Goal: Task Accomplishment & Management: Use online tool/utility

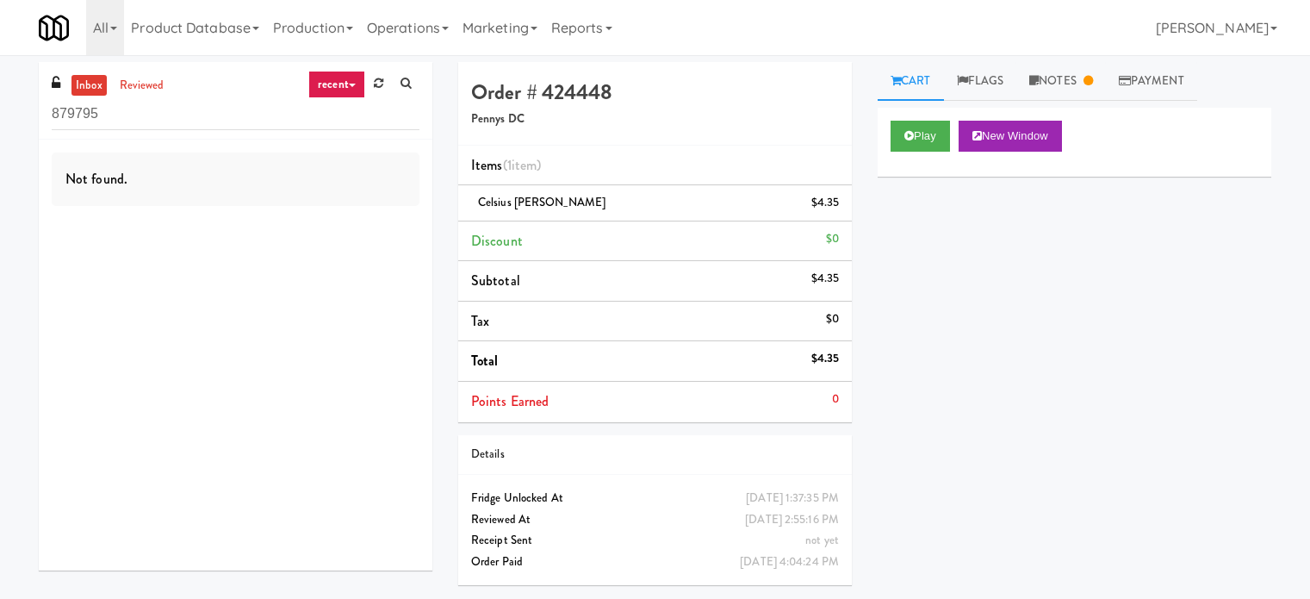
click at [424, 34] on link "Operations" at bounding box center [408, 27] width 96 height 55
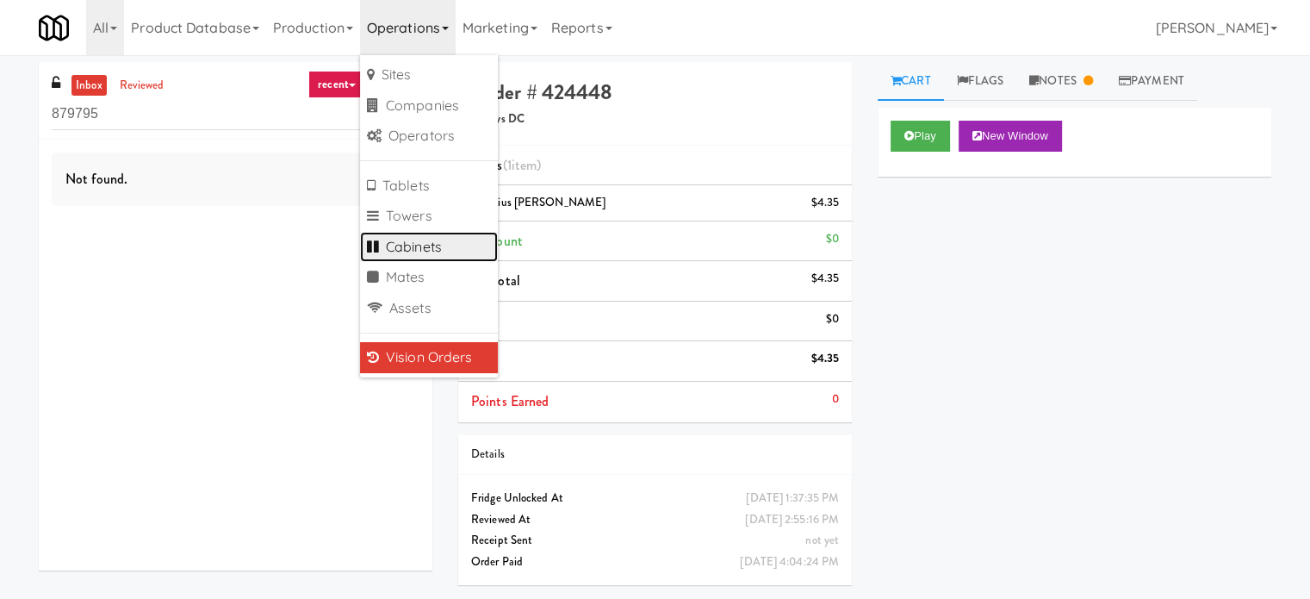
click at [435, 247] on link "Cabinets" at bounding box center [429, 247] width 138 height 31
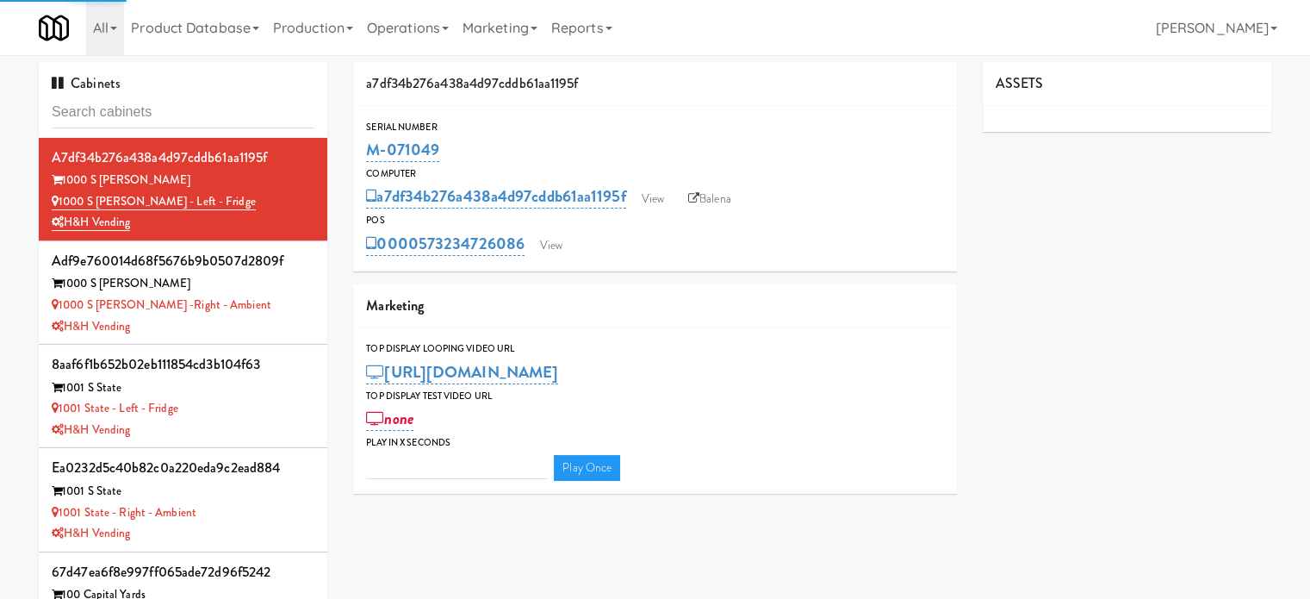
click at [169, 104] on input "text" at bounding box center [183, 112] width 263 height 32
type input "3"
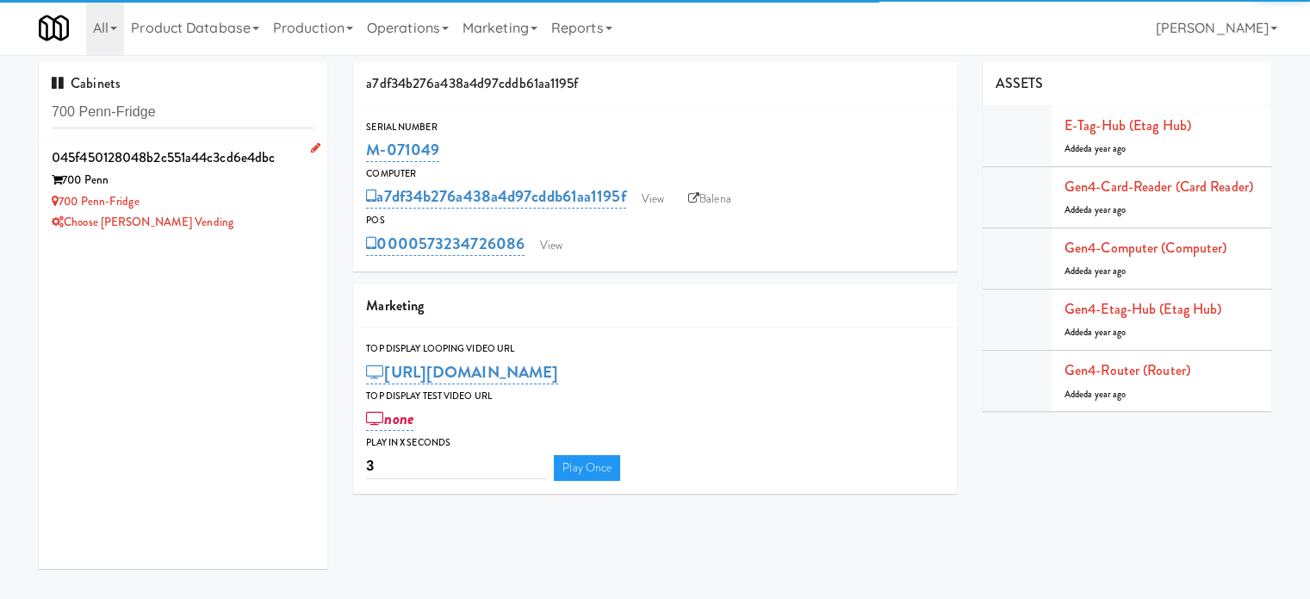
type input "700 Penn-Fridge"
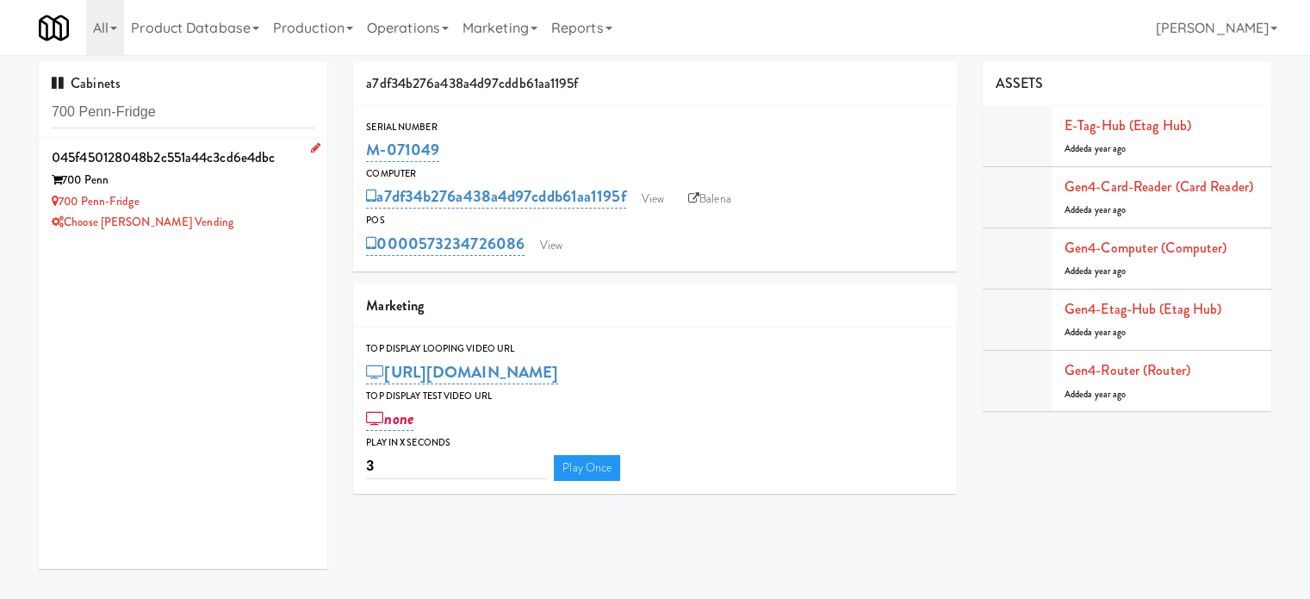
click at [262, 200] on div "700 Penn-Fridge" at bounding box center [183, 202] width 263 height 22
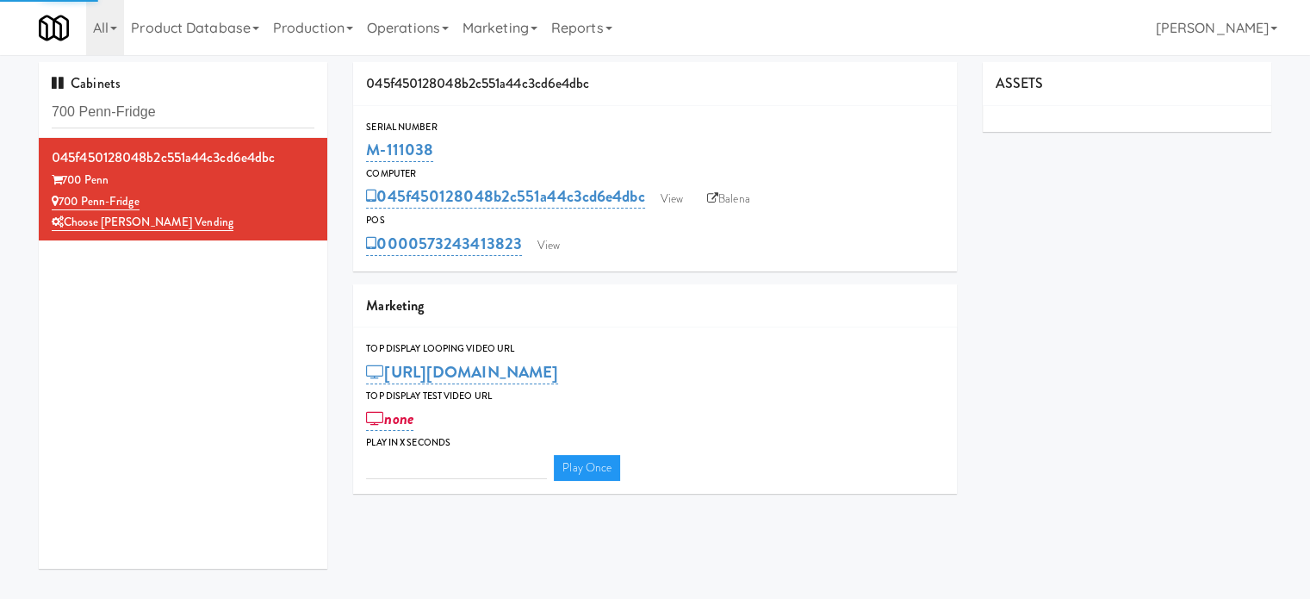
type input "3"
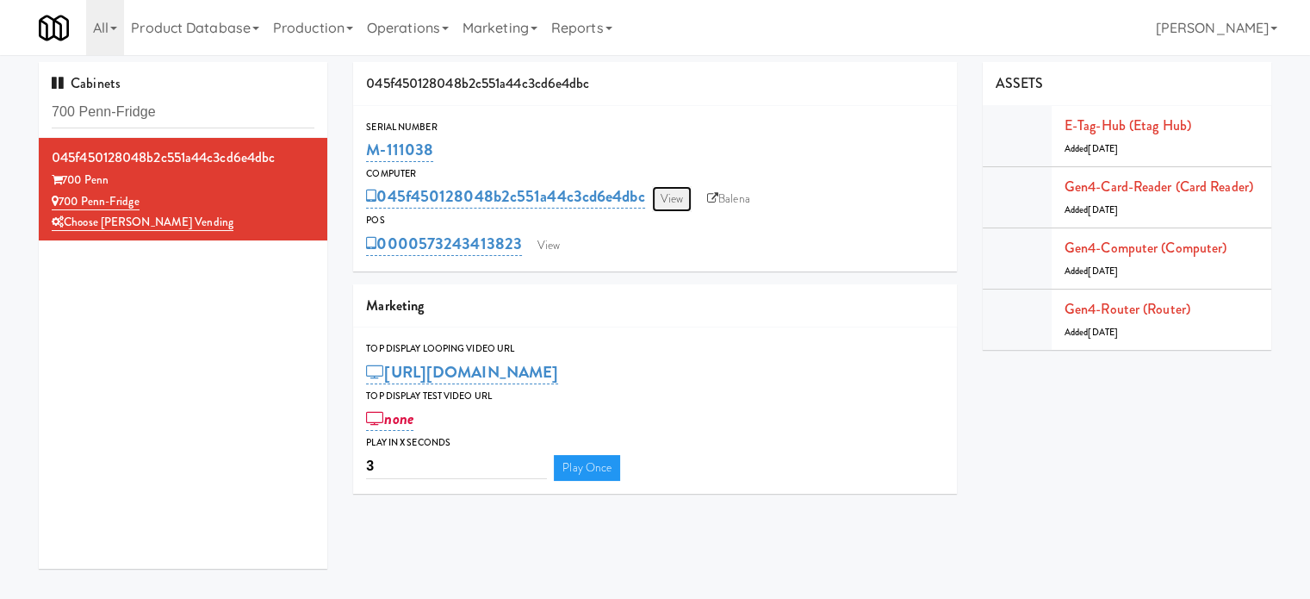
click at [665, 207] on link "View" at bounding box center [672, 199] width 40 height 26
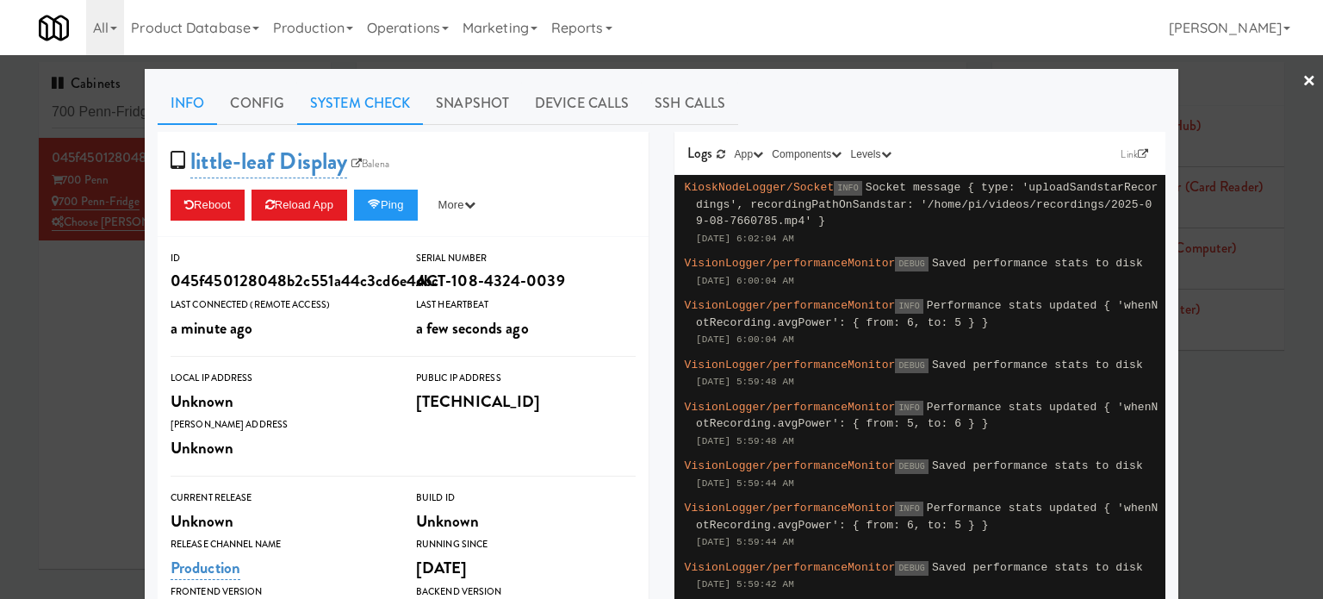
click at [356, 103] on link "System Check" at bounding box center [360, 103] width 126 height 43
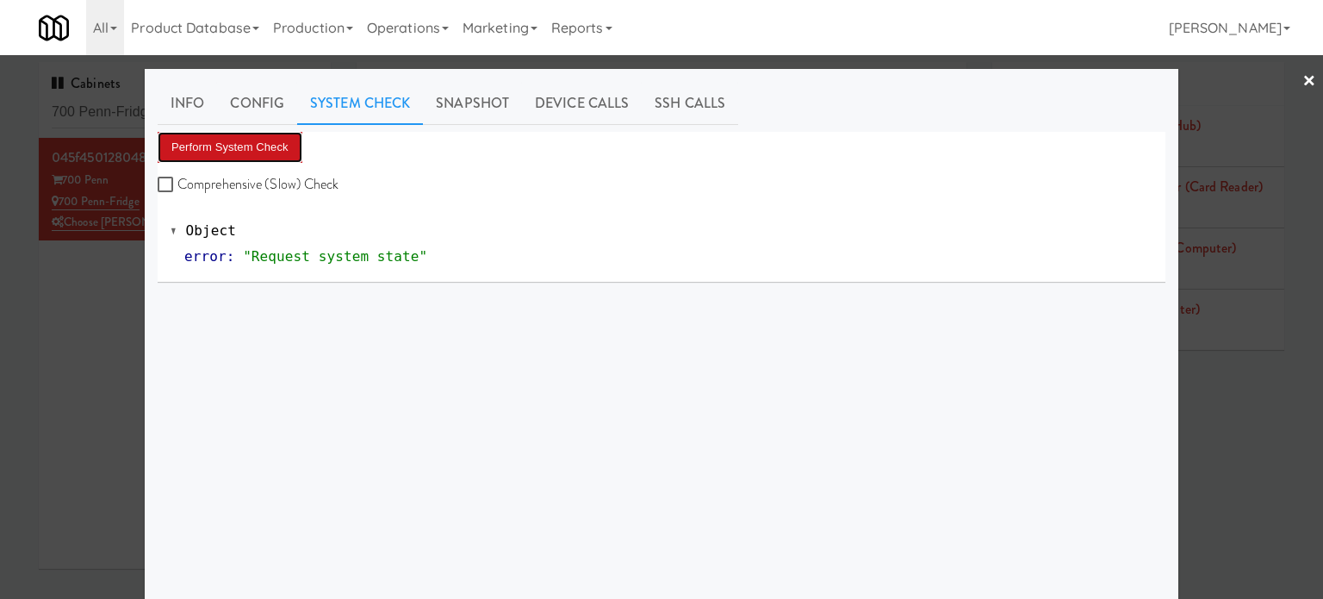
drag, startPoint x: 257, startPoint y: 148, endPoint x: 269, endPoint y: 141, distance: 13.9
click at [258, 148] on button "Perform System Check" at bounding box center [230, 147] width 145 height 31
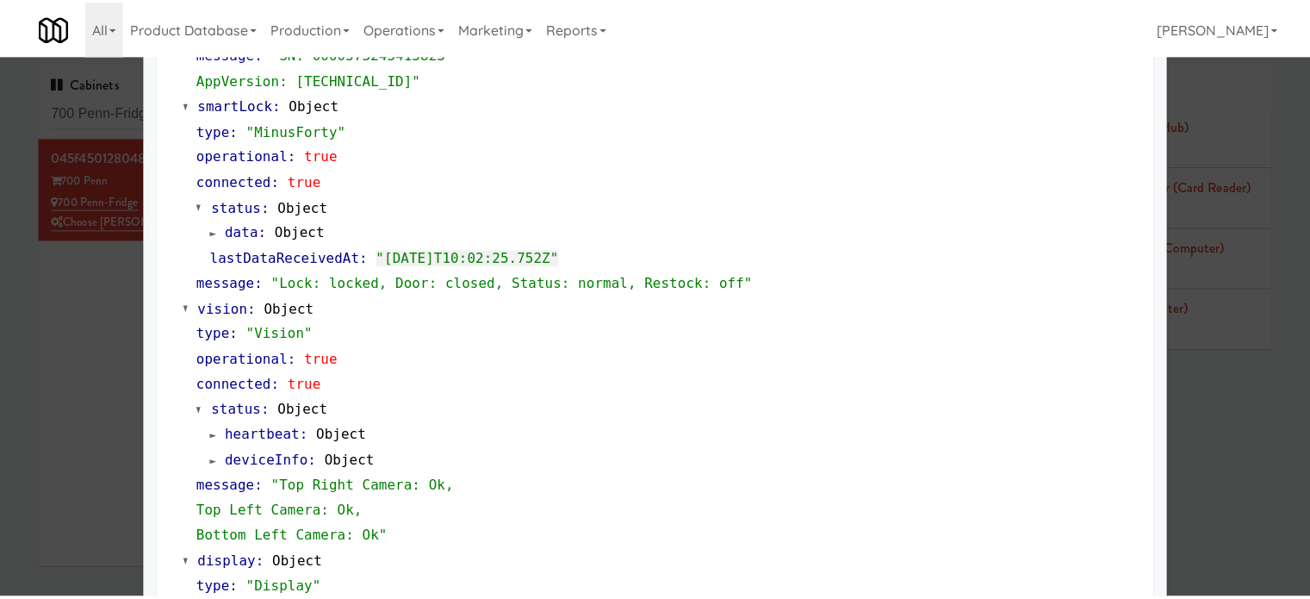
scroll to position [738, 0]
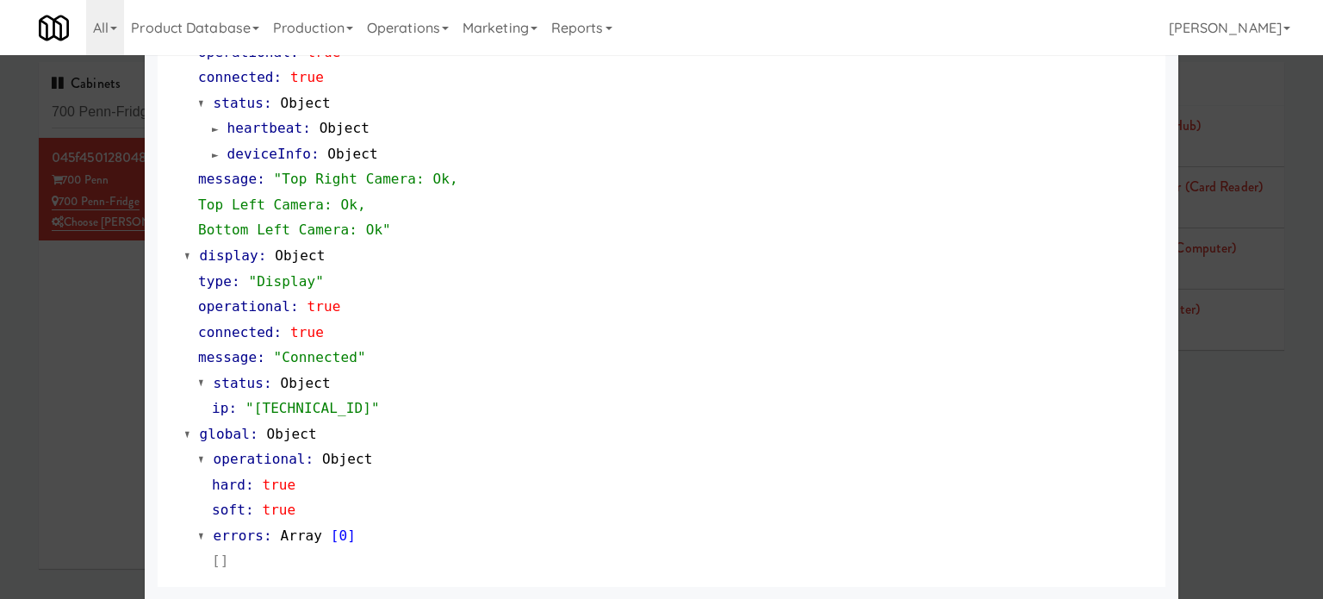
click at [97, 403] on div at bounding box center [661, 299] width 1323 height 599
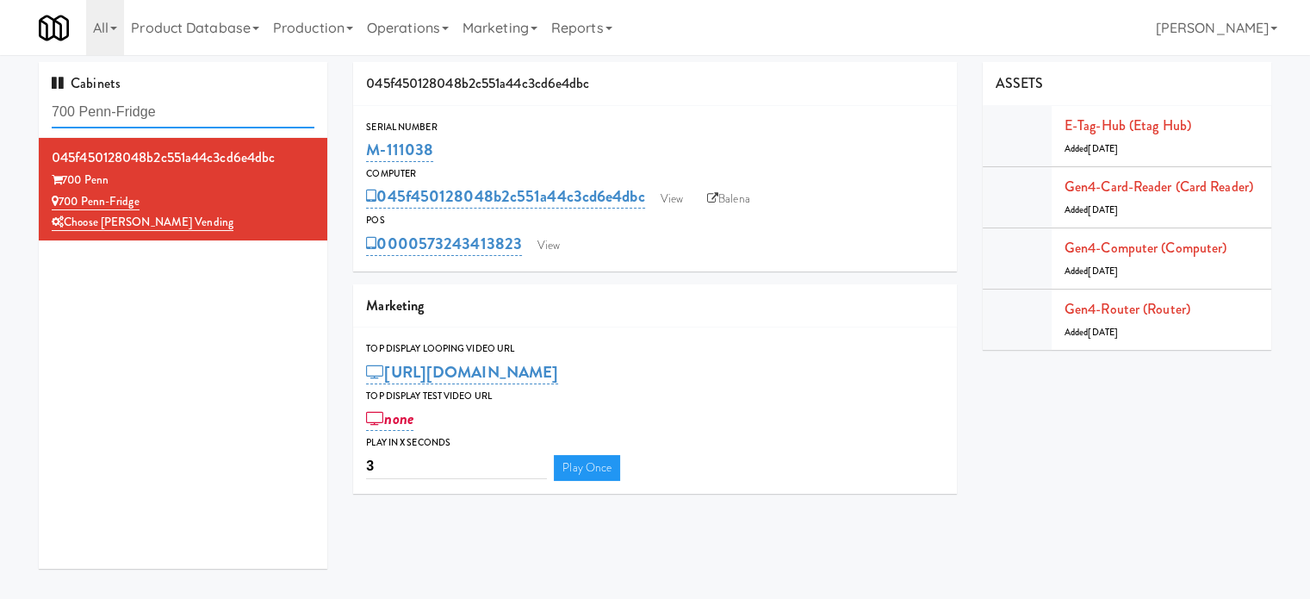
click at [219, 116] on input "700 Penn-Fridge" at bounding box center [183, 112] width 263 height 32
click at [726, 199] on link "Balena" at bounding box center [729, 199] width 60 height 26
drag, startPoint x: 434, startPoint y: 147, endPoint x: 370, endPoint y: 159, distance: 64.9
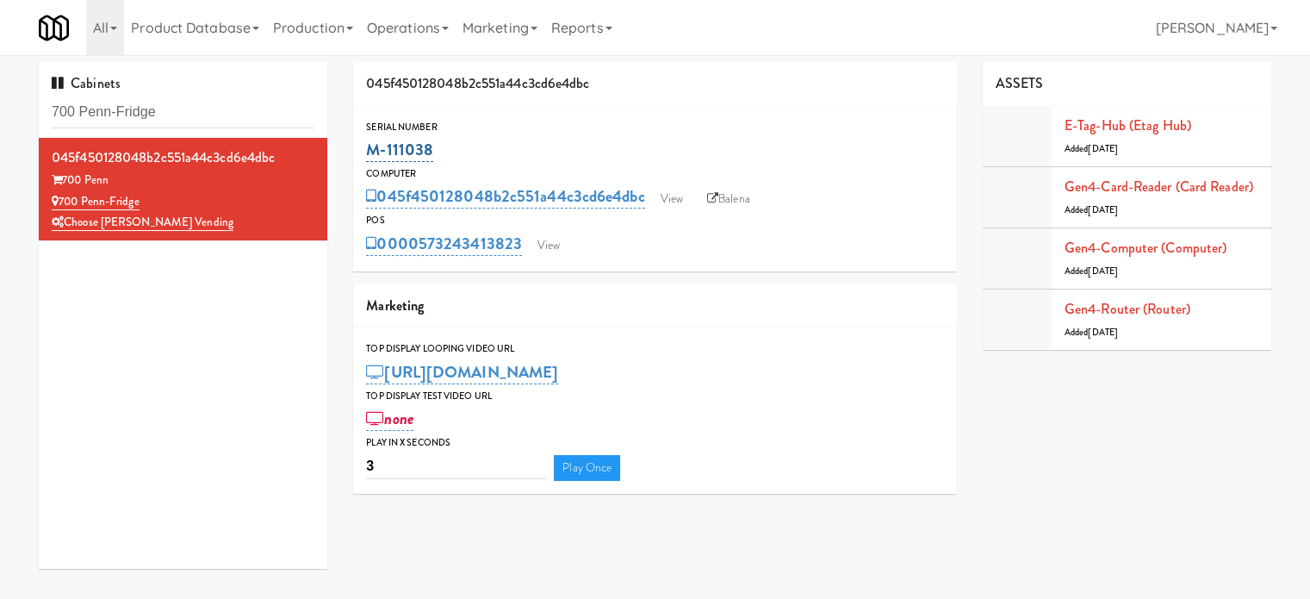
click at [370, 159] on div "M-111038" at bounding box center [655, 149] width 578 height 29
copy link "M-111038"
